Goal: Task Accomplishment & Management: Use online tool/utility

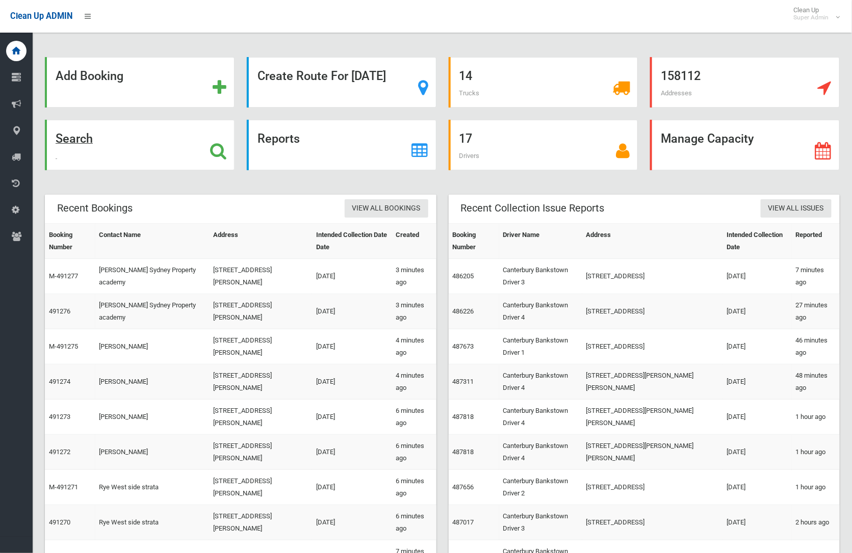
click at [74, 135] on strong "Search" at bounding box center [74, 138] width 37 height 14
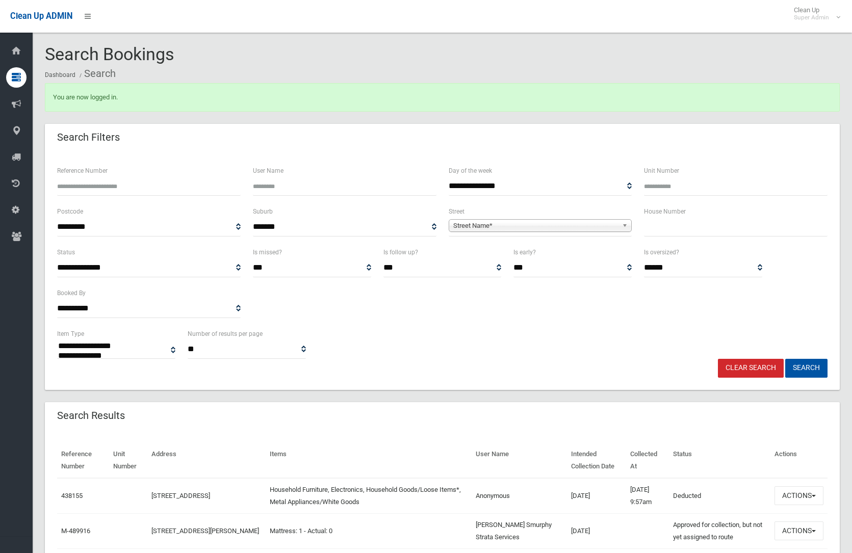
select select
click at [468, 227] on span "Street Name*" at bounding box center [535, 226] width 165 height 12
type input "****"
click at [495, 254] on li "Ferg uson Avenue (WILEY PARK 2195)" at bounding box center [540, 254] width 178 height 13
click at [648, 228] on input "text" at bounding box center [735, 227] width 183 height 19
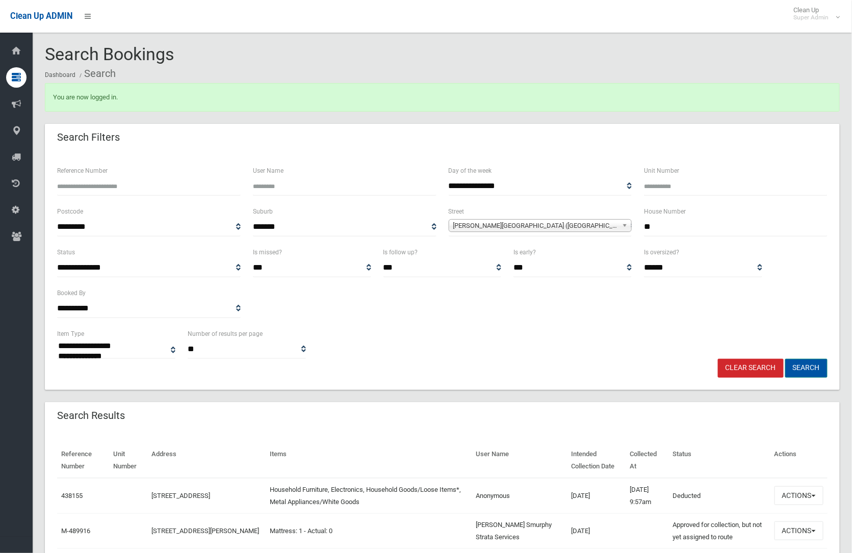
type input "**"
click at [805, 361] on button "Search" at bounding box center [806, 368] width 42 height 19
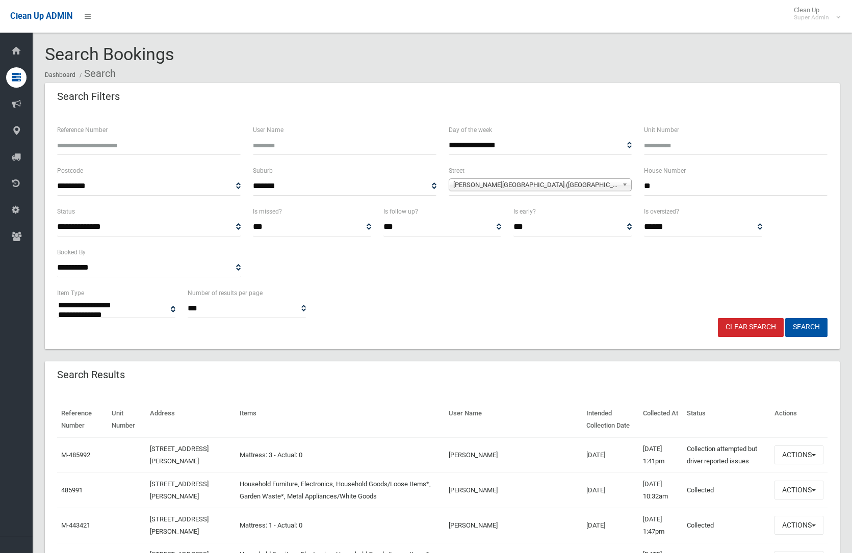
select select
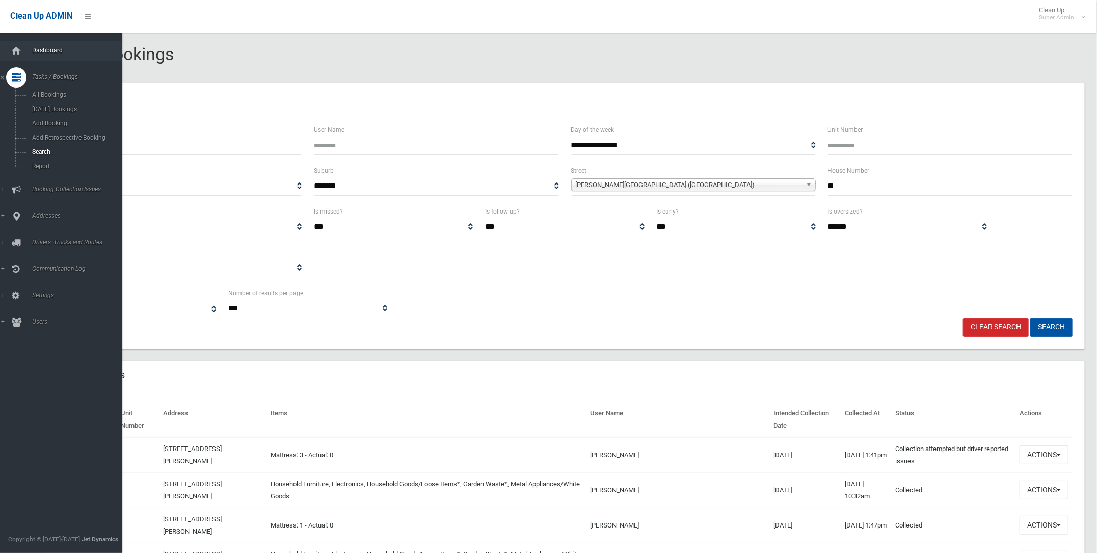
click at [42, 49] on span "Dashboard" at bounding box center [80, 50] width 103 height 7
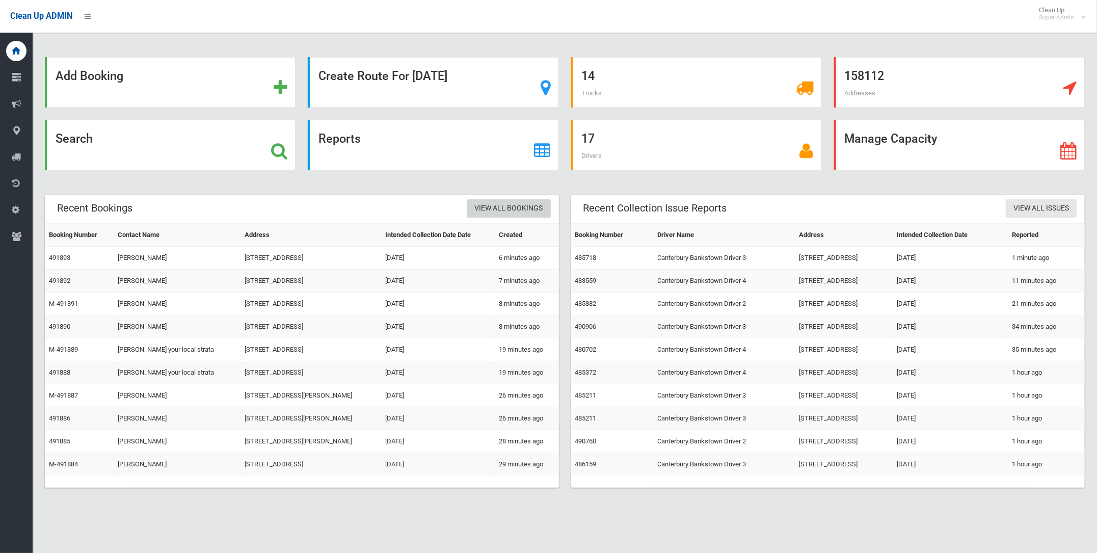
click at [487, 204] on link "View All Bookings" at bounding box center [509, 208] width 84 height 19
click at [514, 205] on link "View All Bookings" at bounding box center [509, 208] width 84 height 19
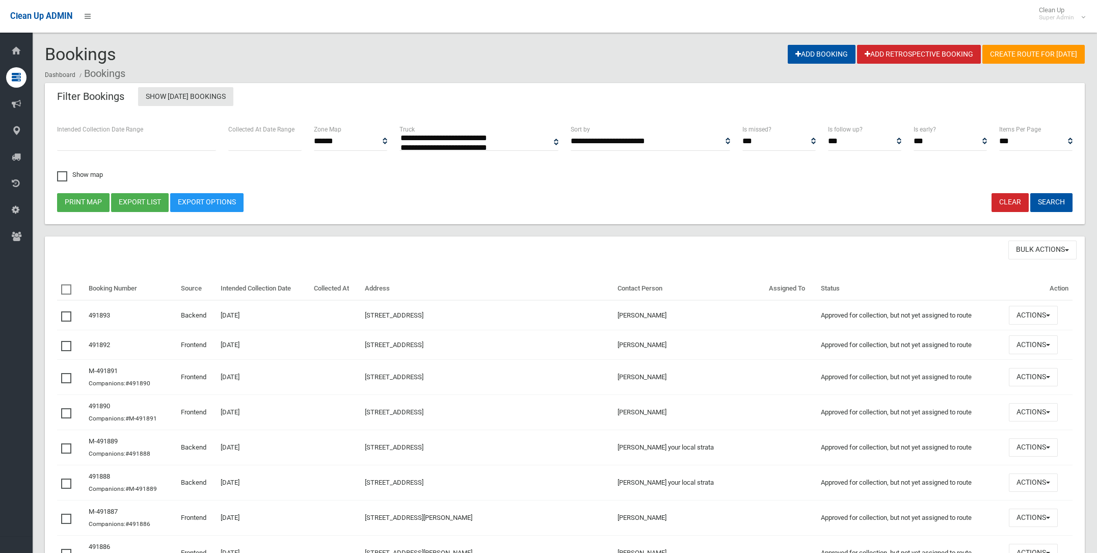
select select
